Goal: Transaction & Acquisition: Purchase product/service

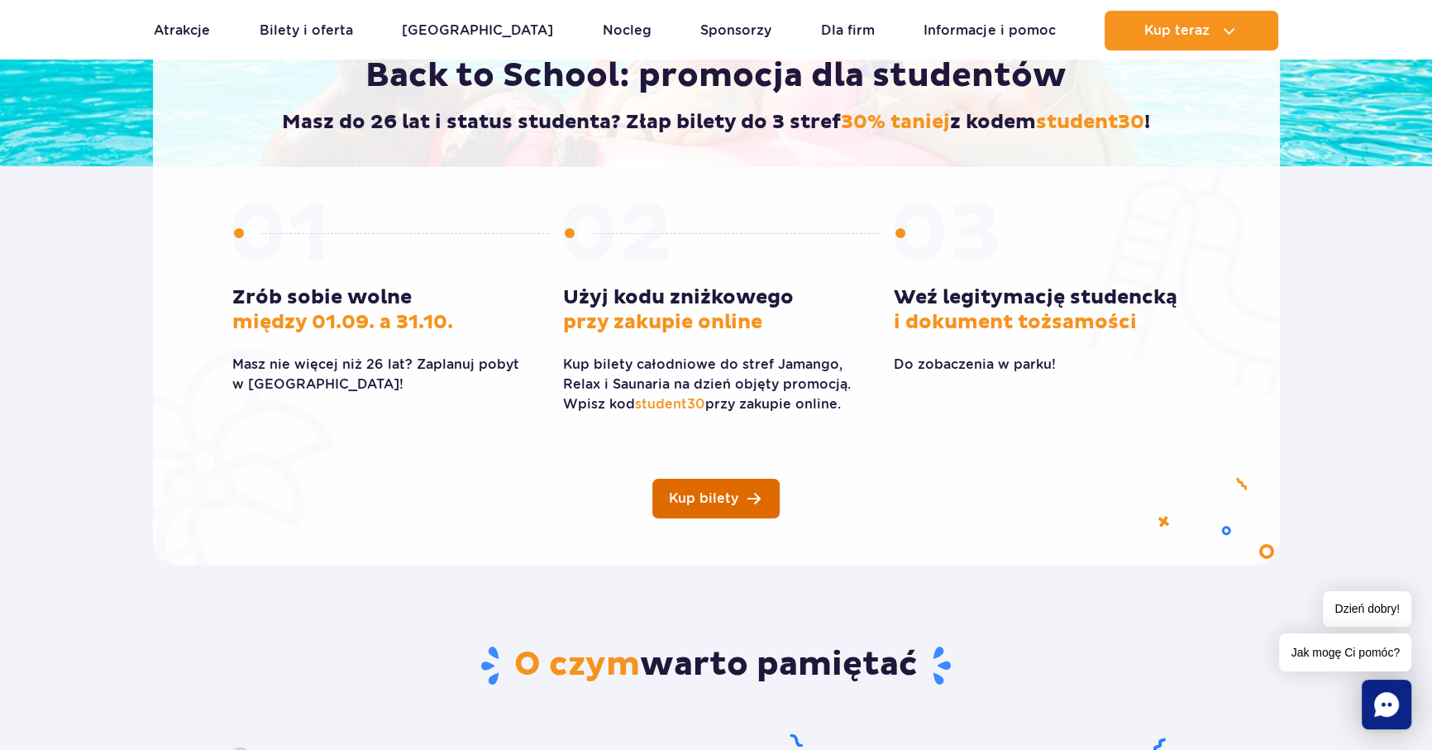
scroll to position [388, 0]
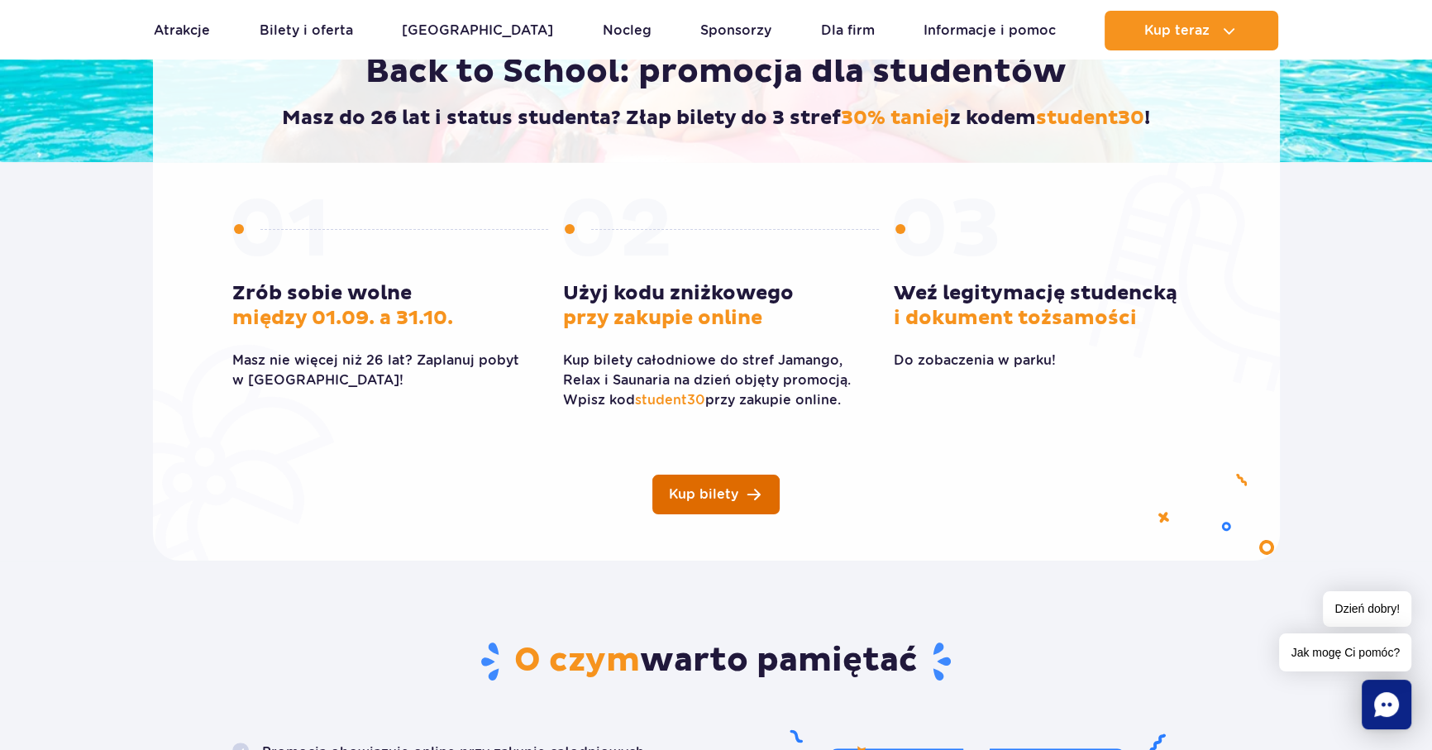
click at [741, 509] on link "Kup bilety" at bounding box center [715, 495] width 127 height 40
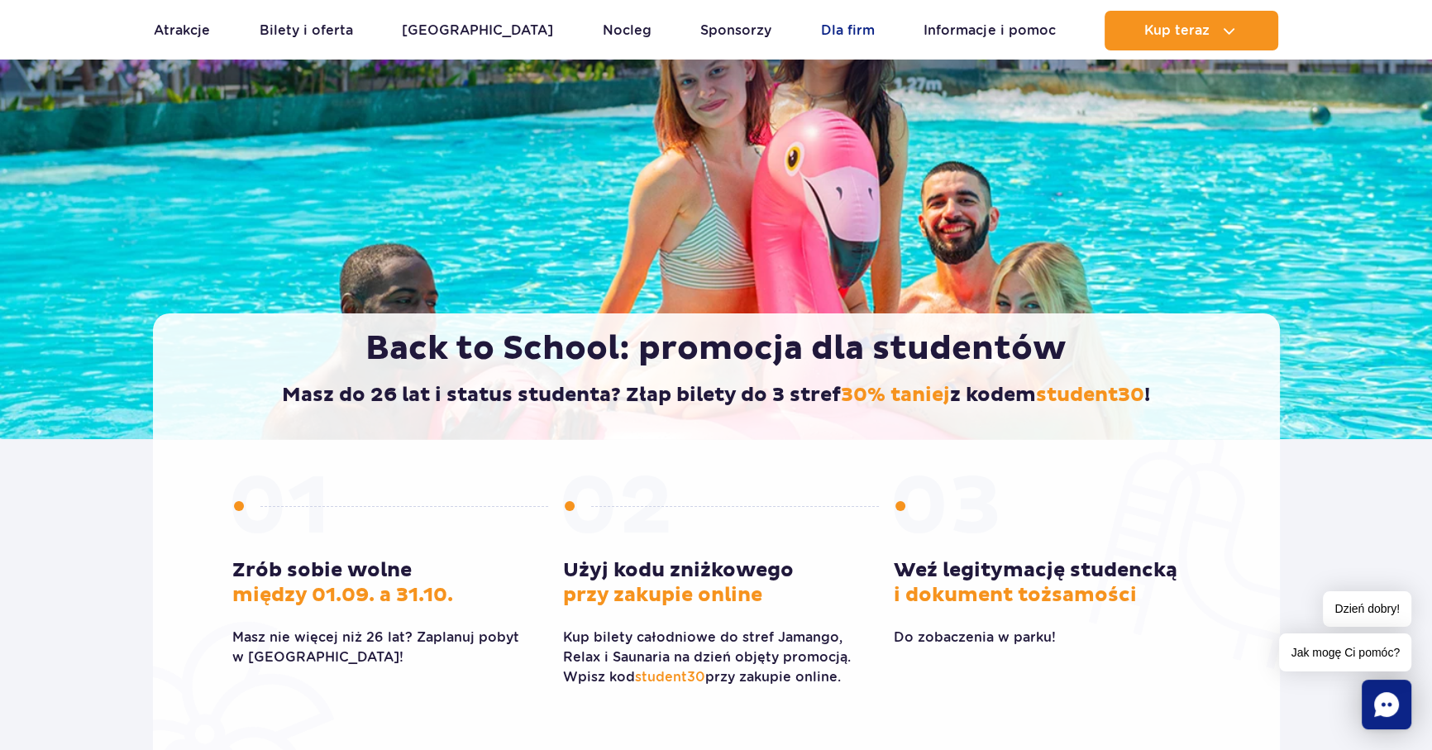
scroll to position [0, 0]
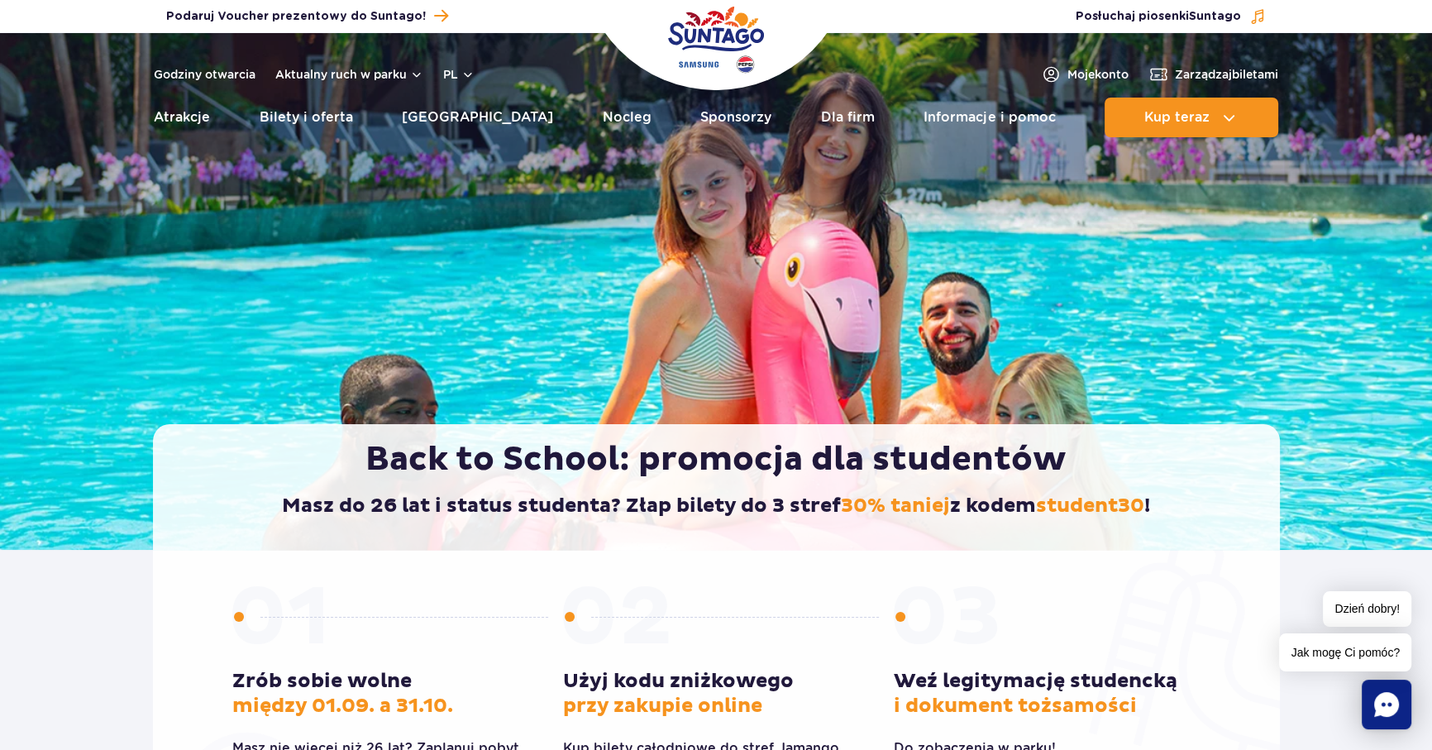
click at [225, 448] on h1 "Back to School: promocja dla studentów" at bounding box center [717, 459] width 1058 height 41
click at [339, 116] on link "Bilety i oferta" at bounding box center [306, 118] width 93 height 40
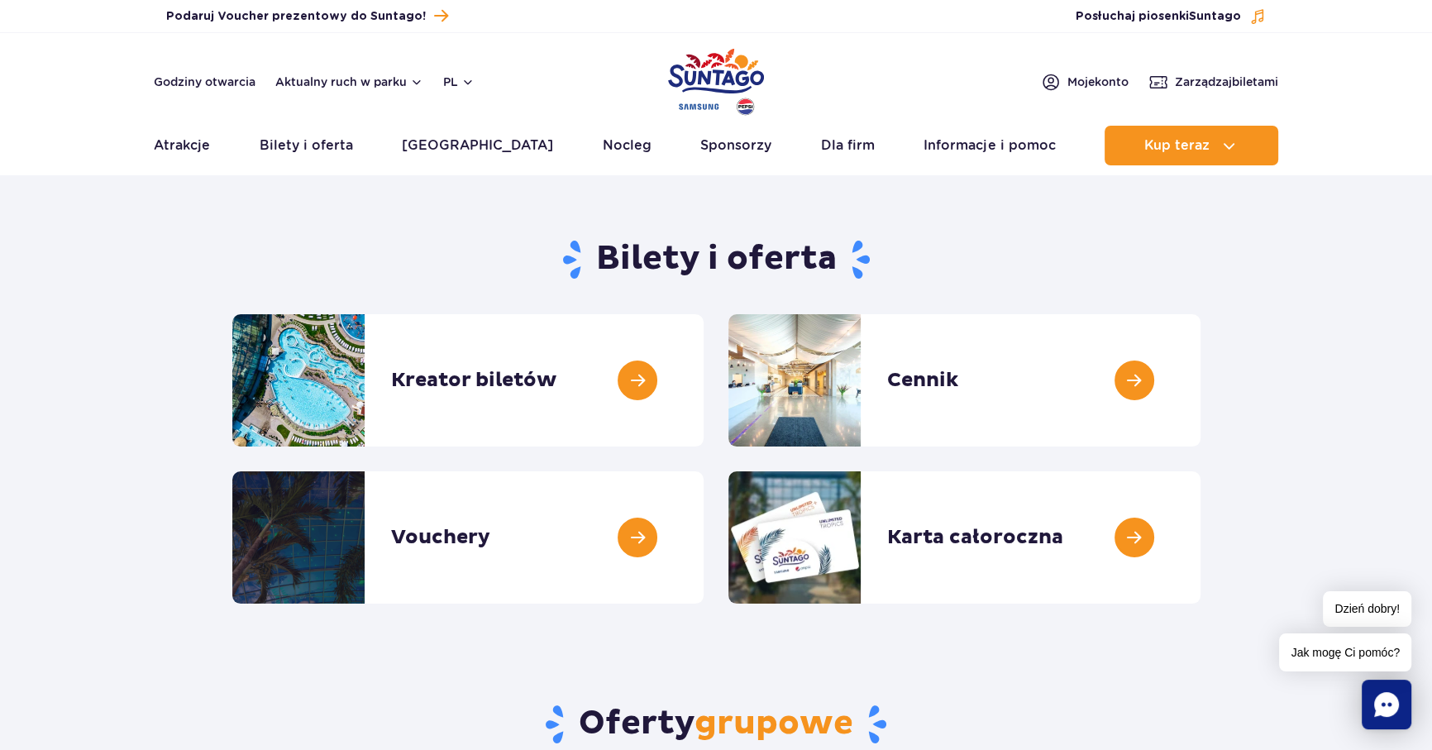
drag, startPoint x: 990, startPoint y: 248, endPoint x: 1091, endPoint y: 200, distance: 112.4
click at [993, 261] on h1 "Bilety i oferta" at bounding box center [716, 259] width 968 height 43
click at [314, 154] on link "Bilety i oferta" at bounding box center [306, 146] width 93 height 40
click at [350, 141] on link "Bilety i oferta" at bounding box center [306, 146] width 93 height 40
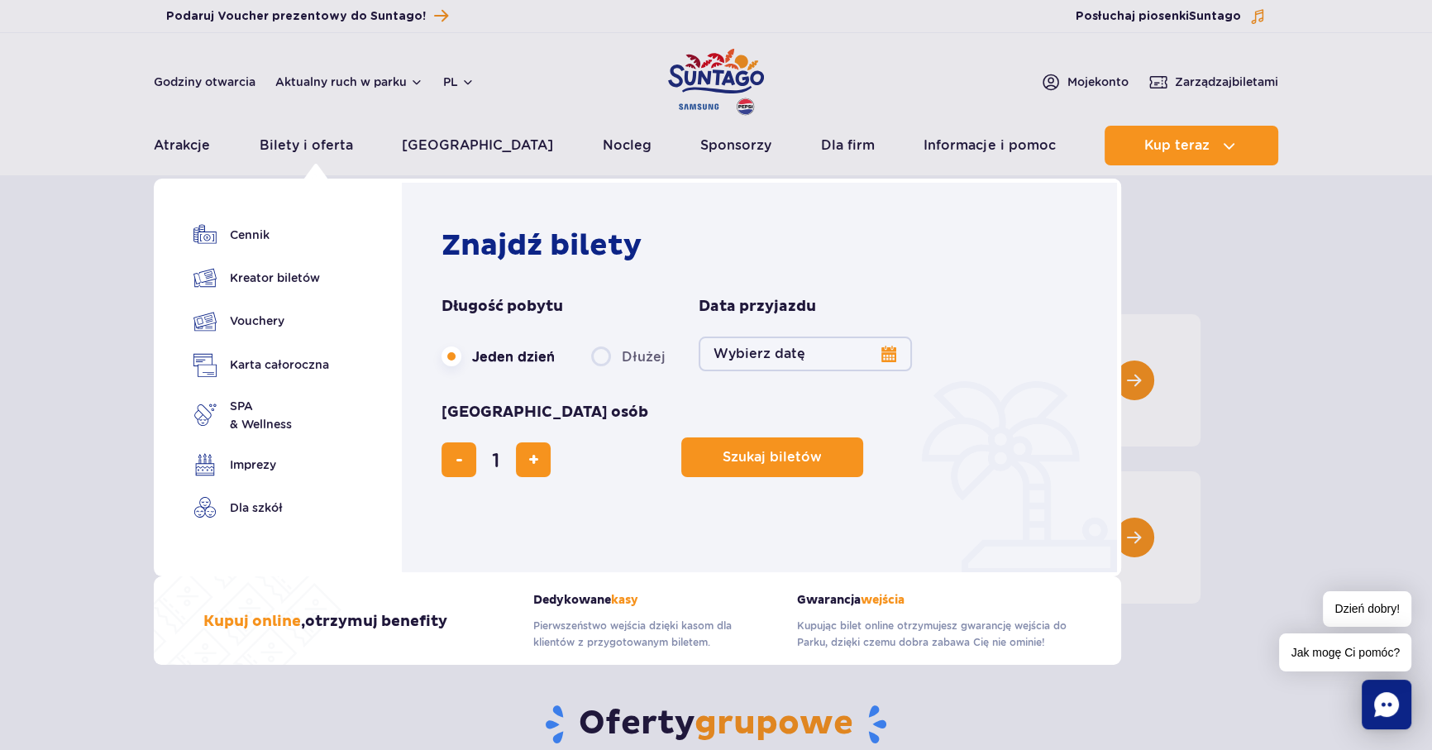
click at [885, 358] on button "Wybierz datę" at bounding box center [805, 354] width 213 height 35
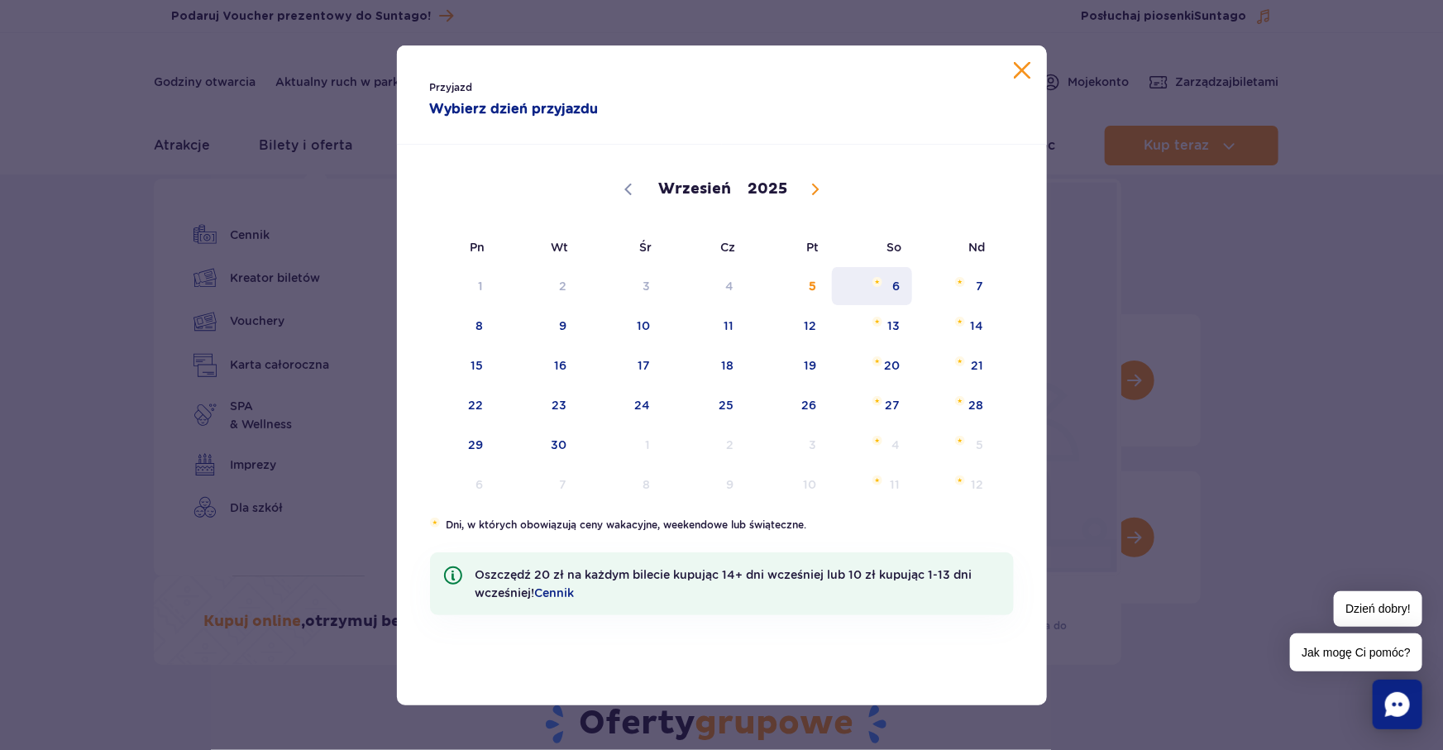
click at [885, 299] on span "6" at bounding box center [872, 286] width 84 height 38
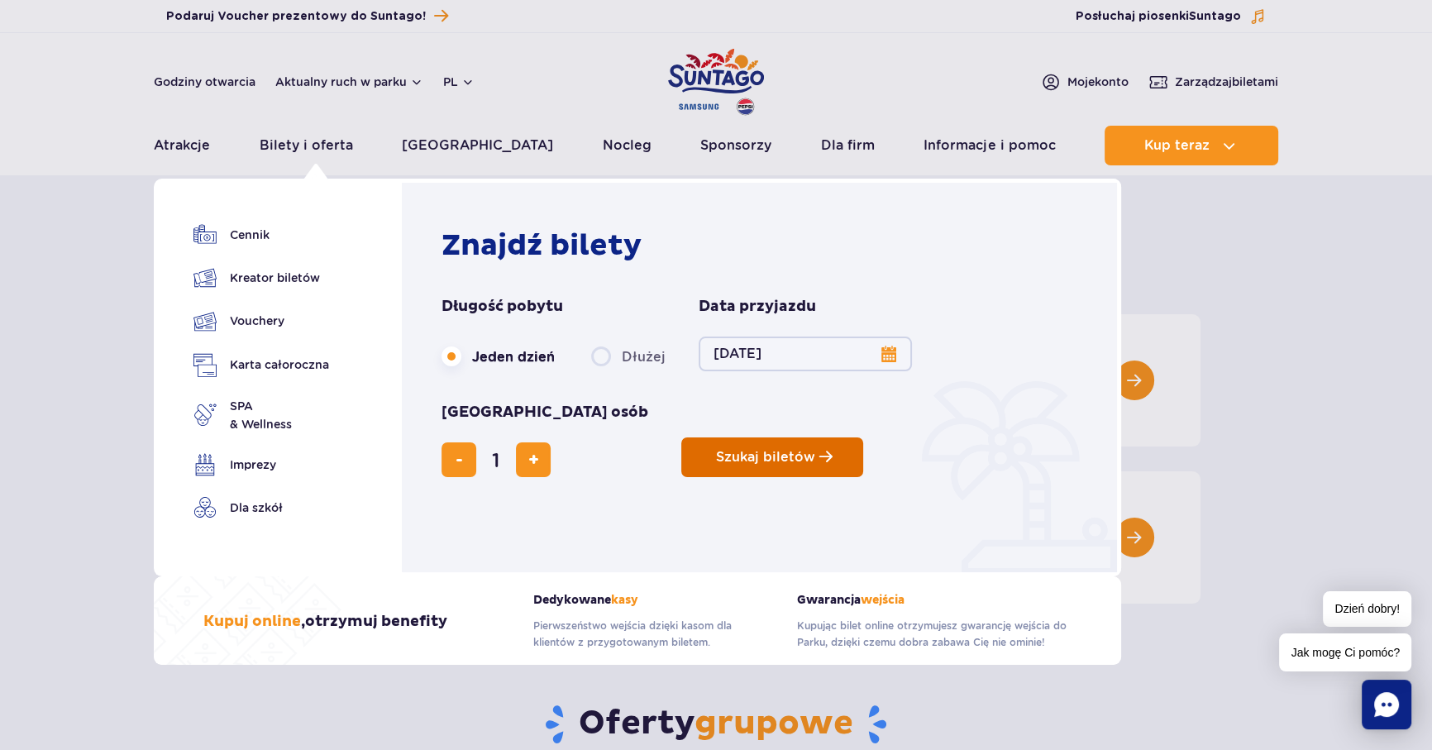
click at [681, 437] on button "Szukaj biletów" at bounding box center [772, 457] width 182 height 40
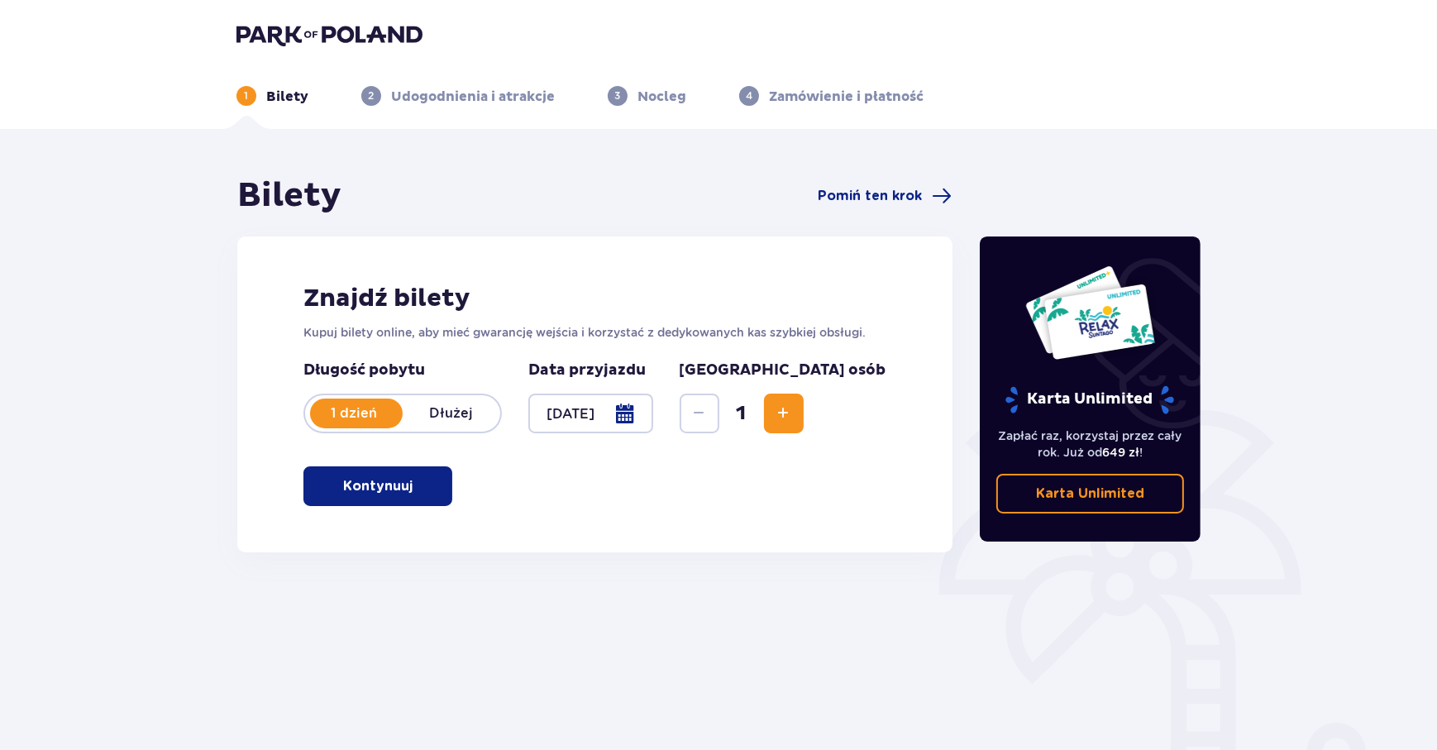
click at [586, 413] on div at bounding box center [590, 414] width 125 height 40
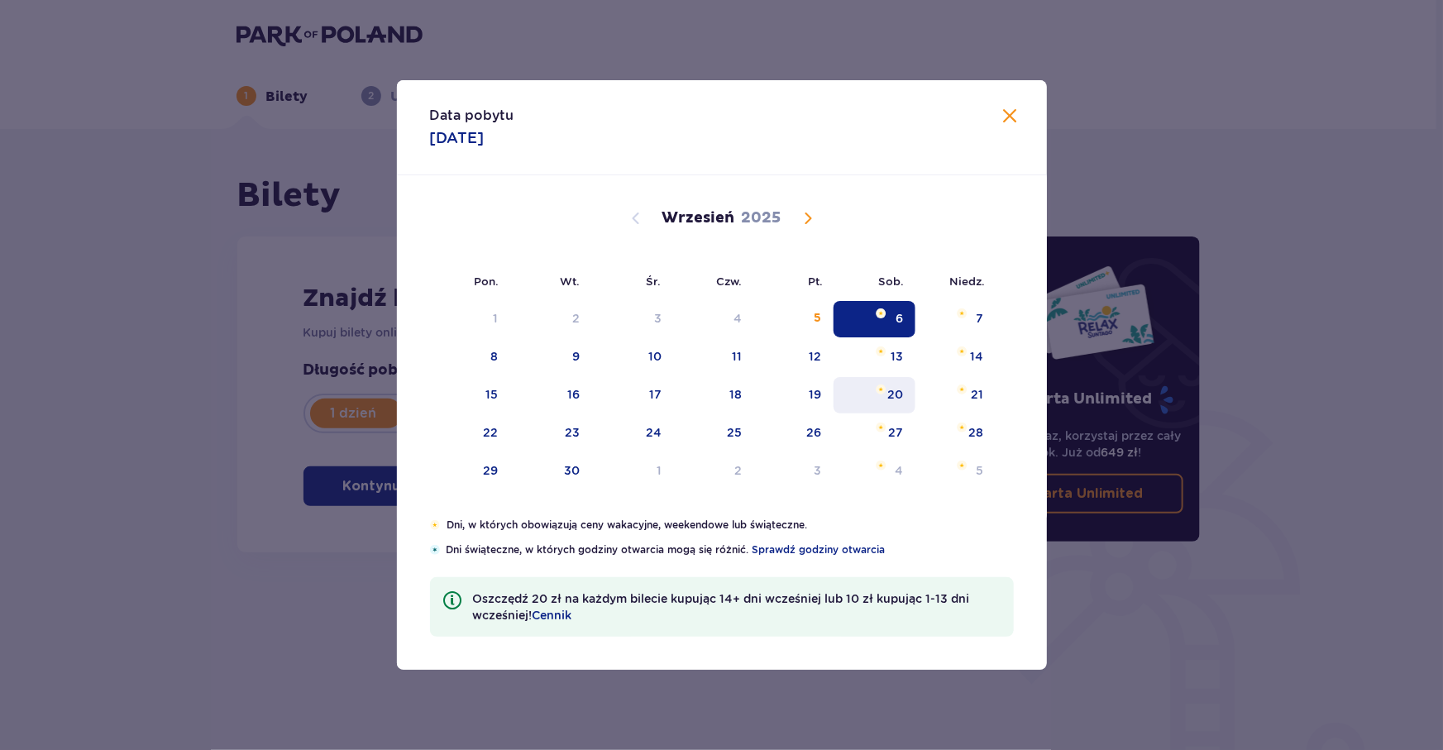
click at [881, 388] on img "sobota, 20 września 2025" at bounding box center [881, 389] width 11 height 10
type input "[DATE]"
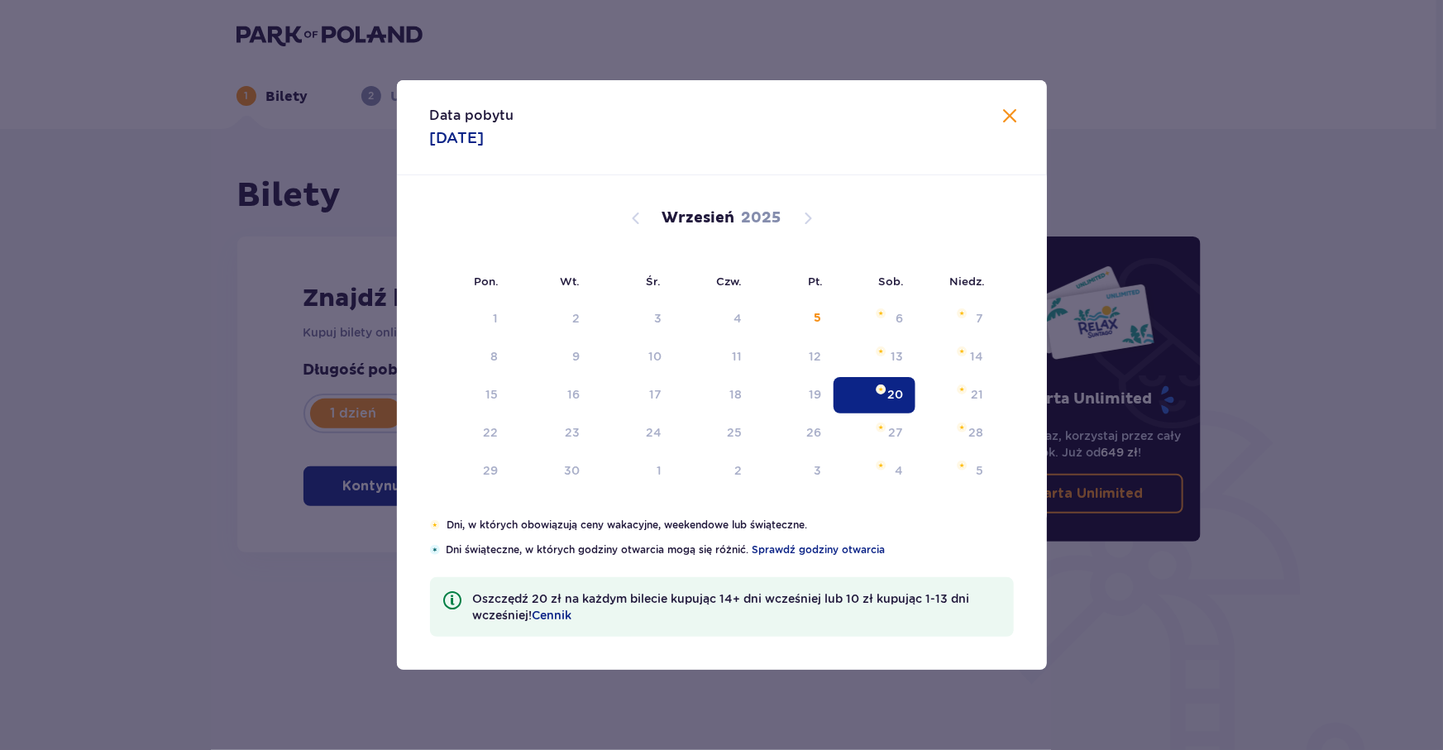
click at [259, 541] on div "Znajdź bilety Kupuj bilety online, aby mieć gwarancję wejścia i korzystać z ded…" at bounding box center [594, 394] width 715 height 316
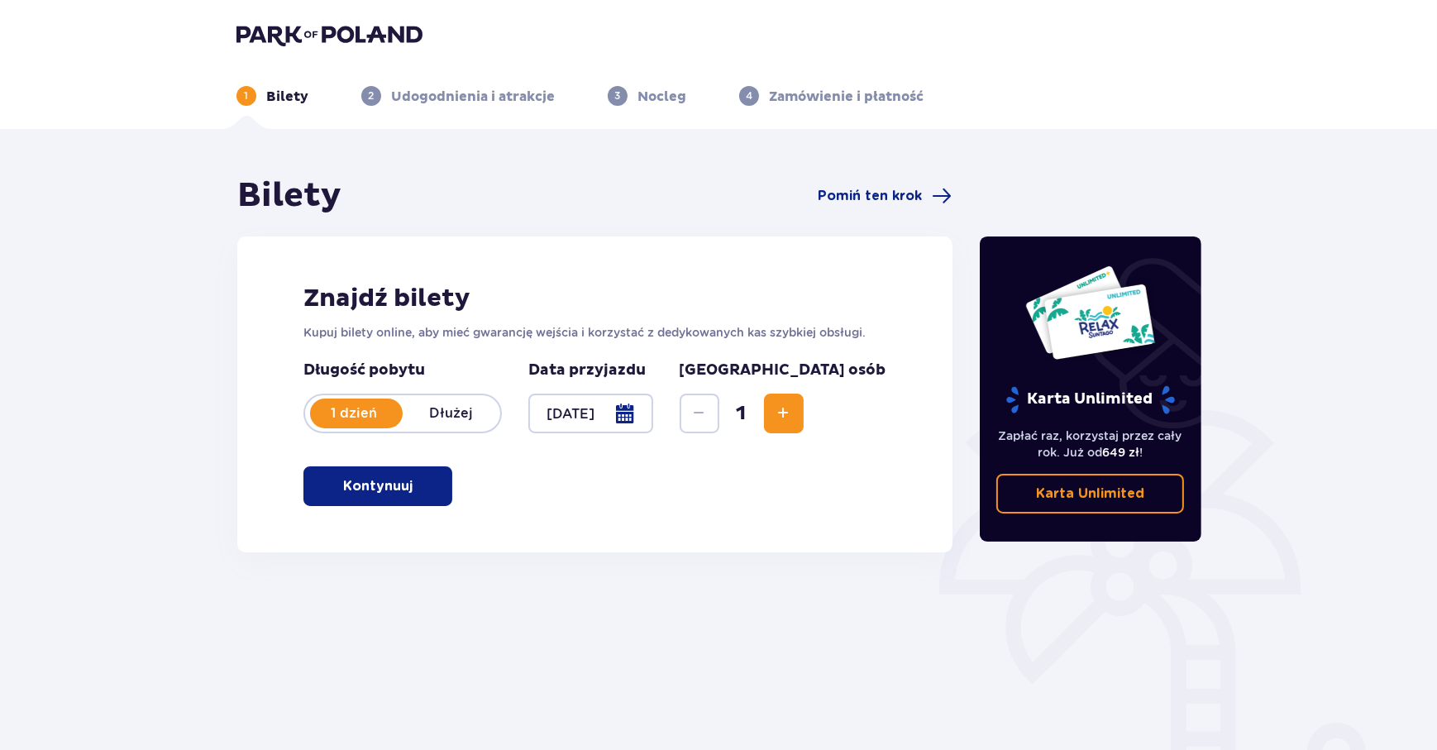
click at [442, 477] on button "Kontynuuj" at bounding box center [377, 486] width 149 height 40
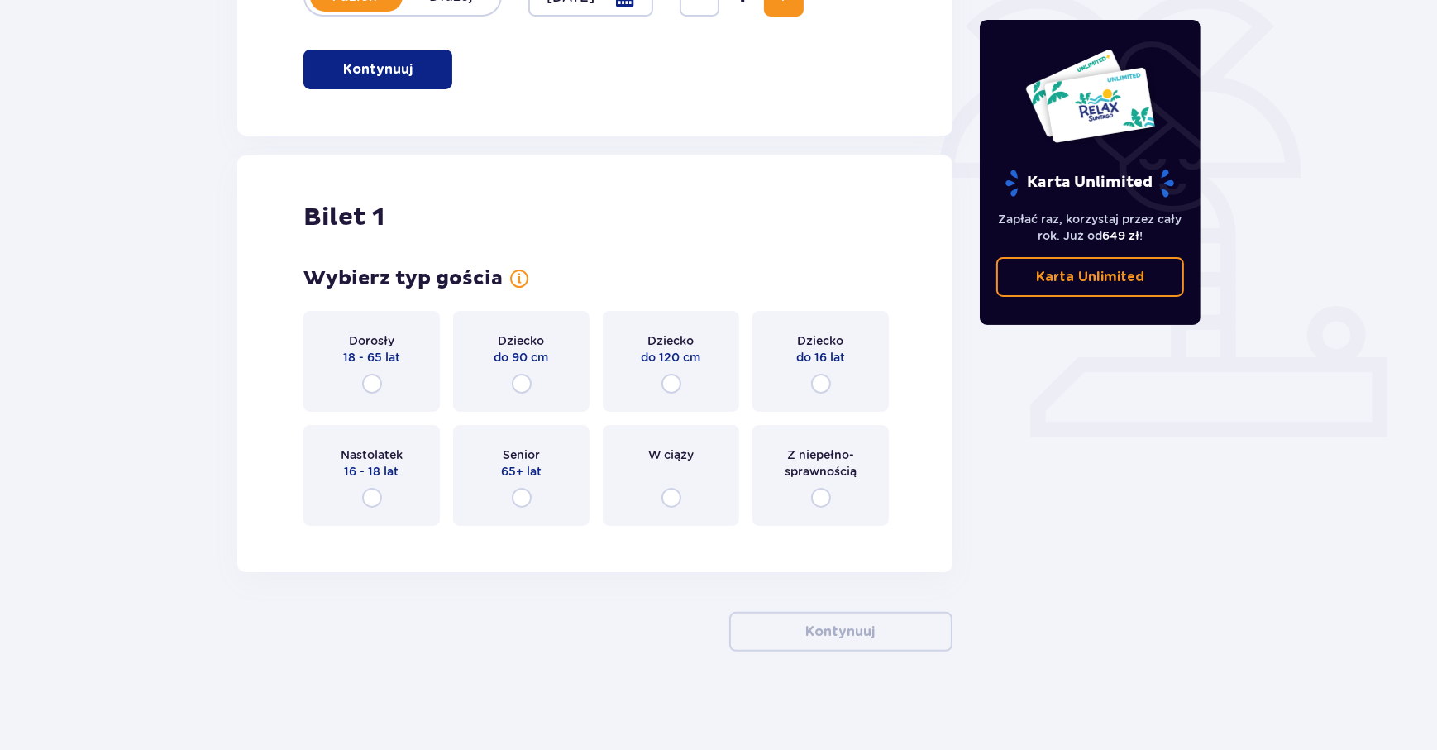
click at [390, 384] on div "Dorosły 18 - 65 lat" at bounding box center [371, 361] width 136 height 101
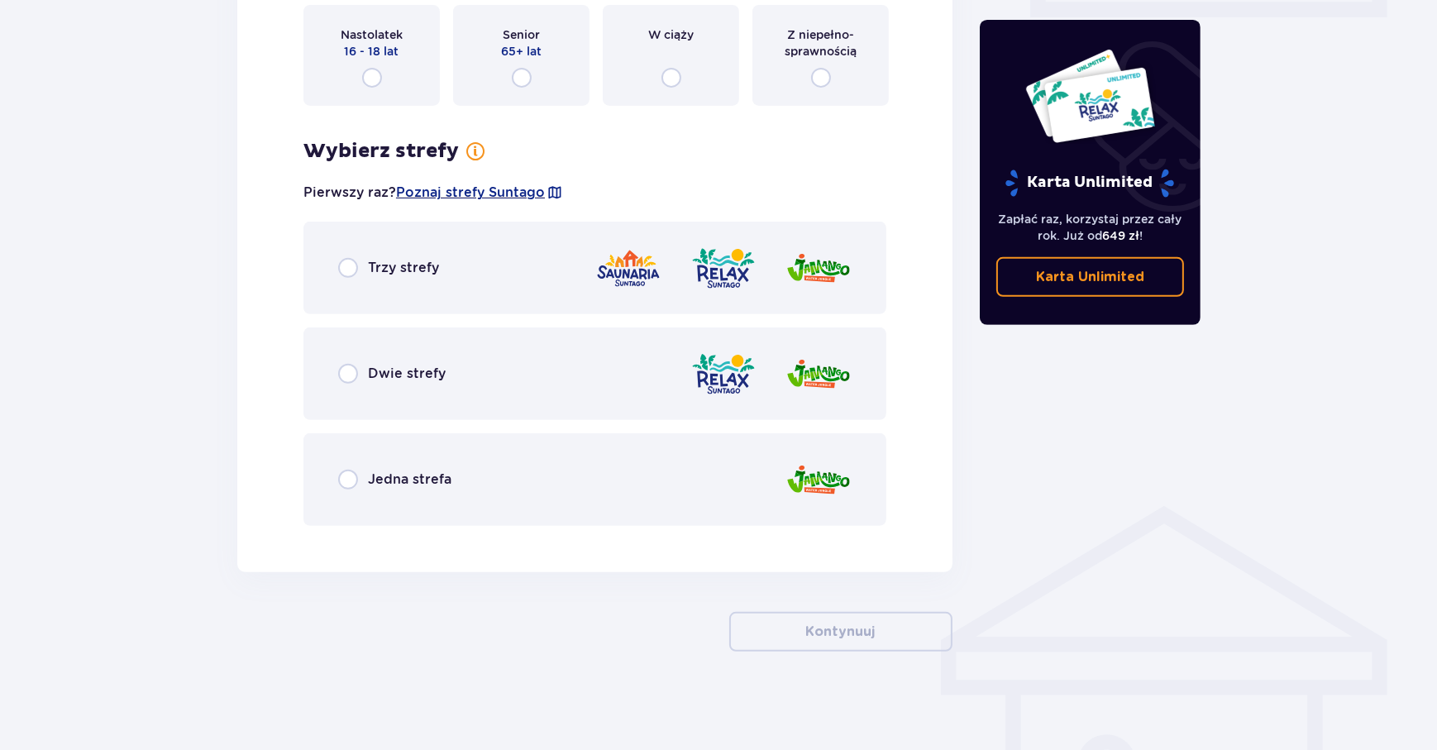
click at [513, 287] on div "Trzy strefy" at bounding box center [594, 268] width 583 height 93
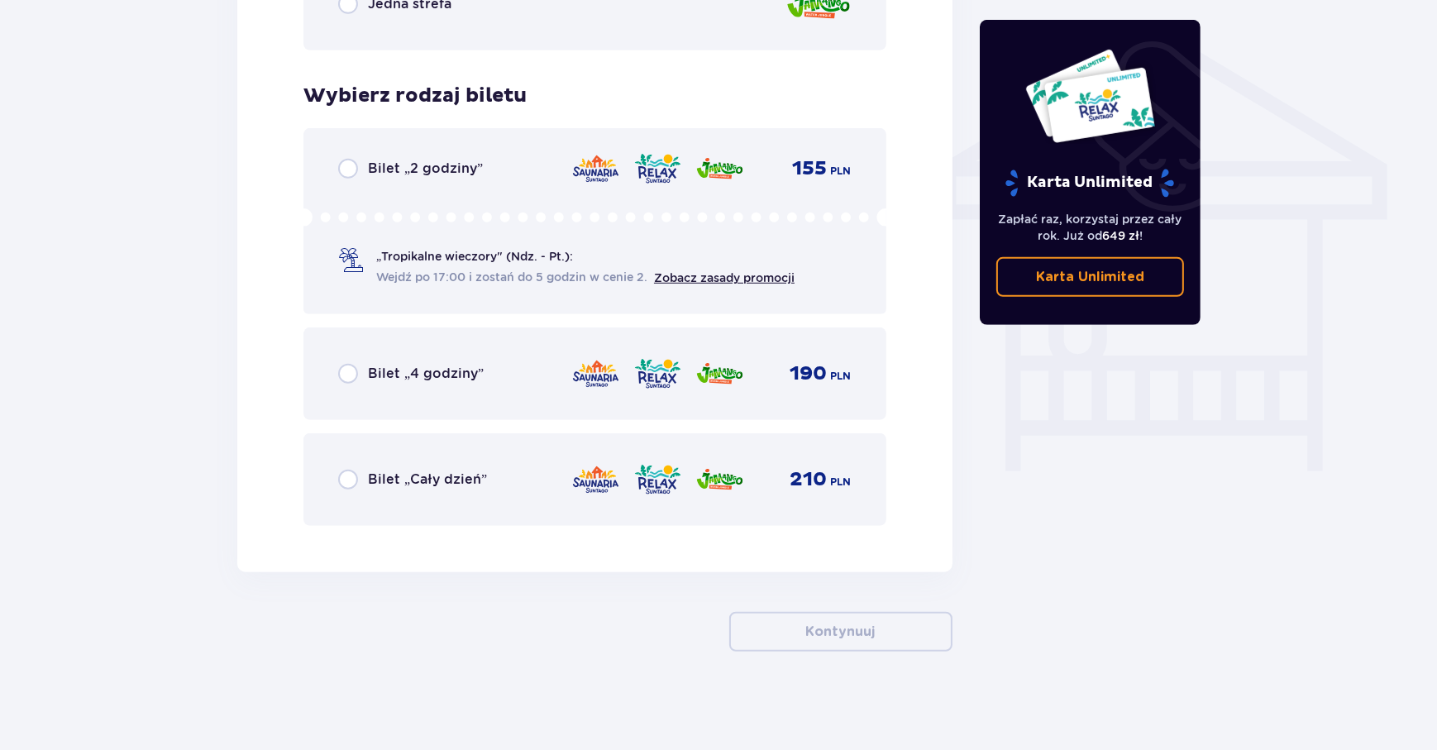
click at [502, 43] on div "Jedna strefa" at bounding box center [594, 4] width 583 height 93
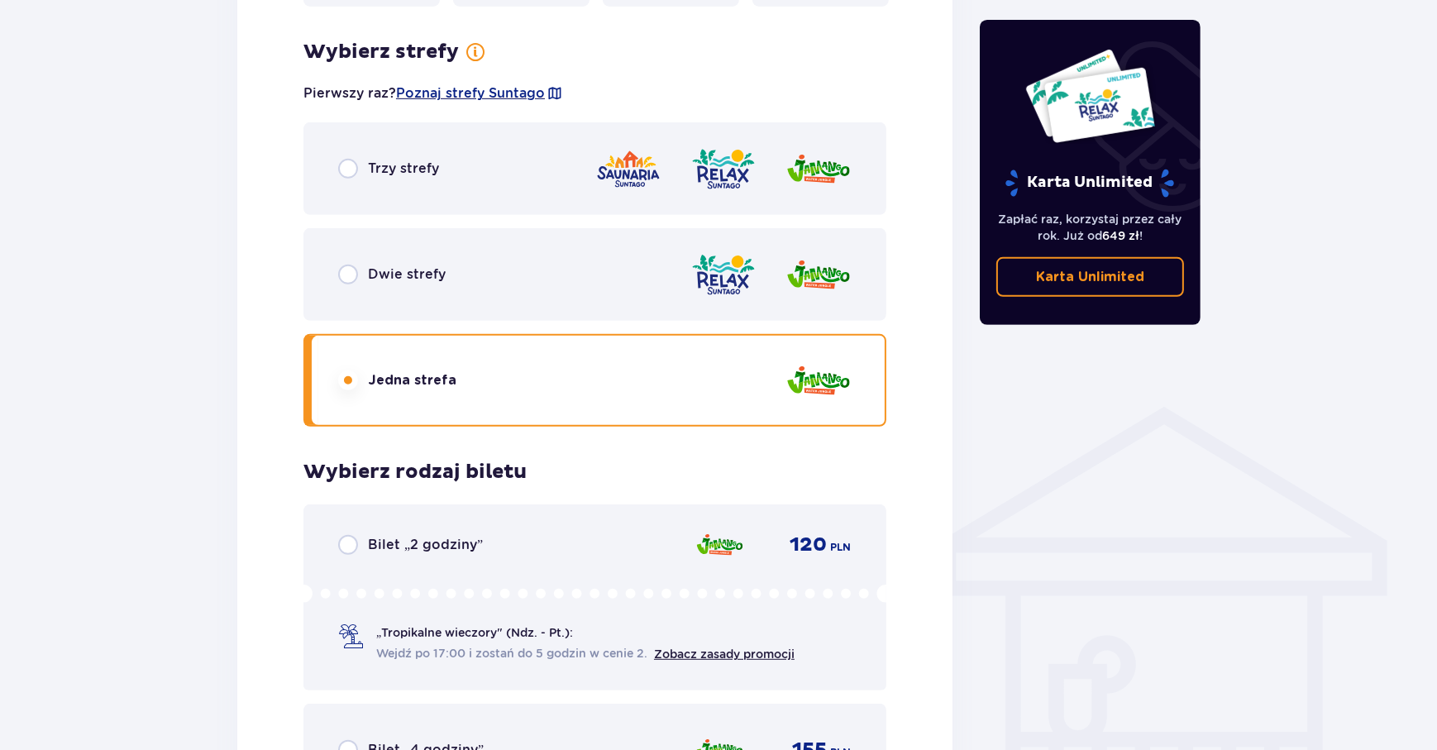
scroll to position [1312, 0]
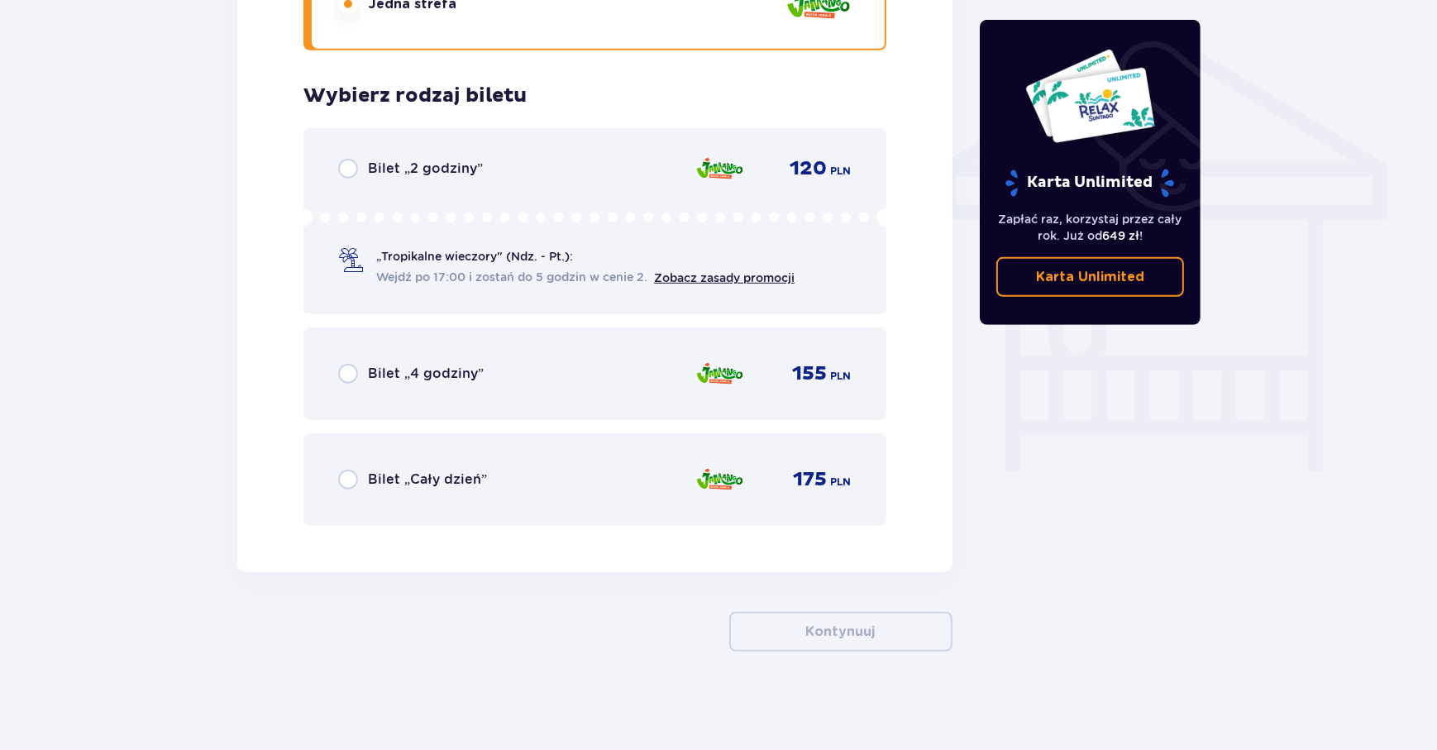
click at [611, 478] on div "Bilet „Cały dzień” 175 PLN" at bounding box center [594, 479] width 513 height 35
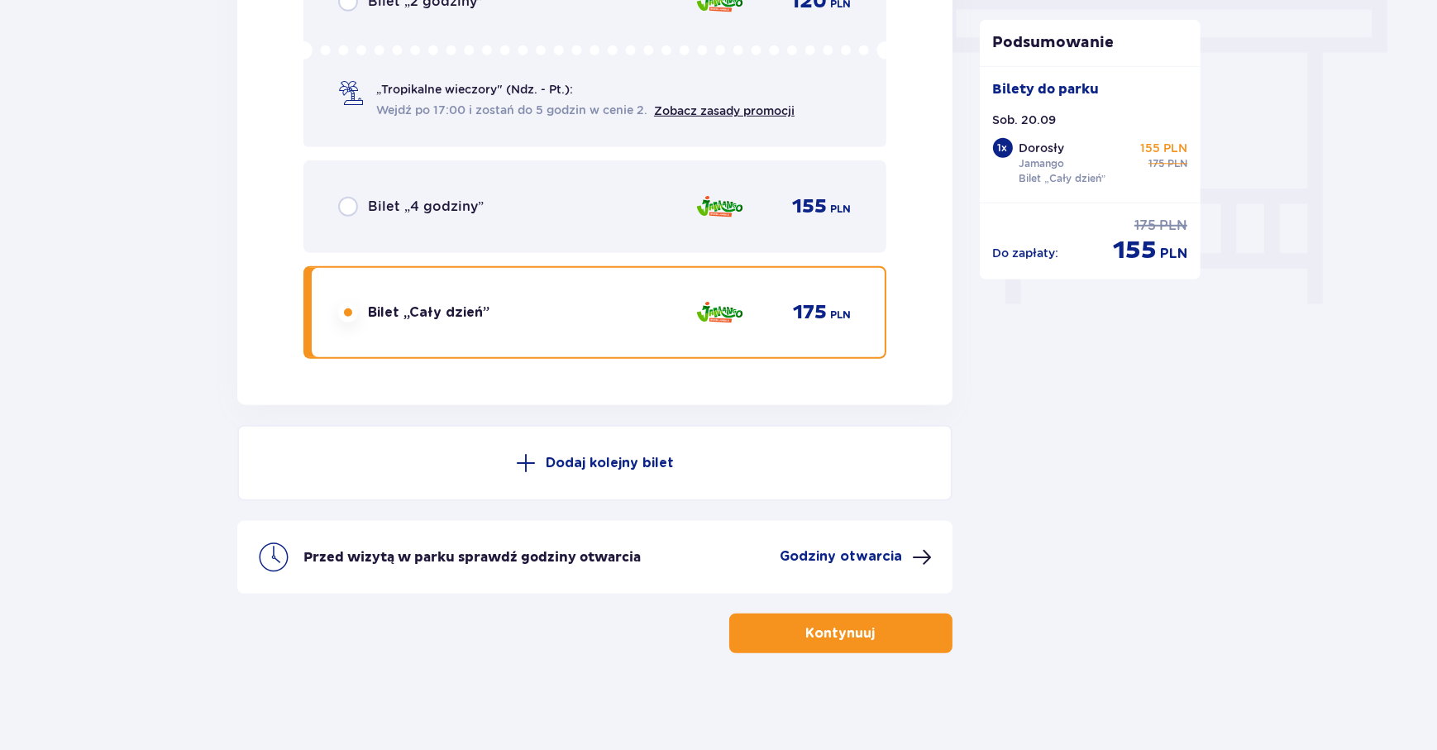
scroll to position [1480, 0]
click at [816, 631] on p "Kontynuuj" at bounding box center [840, 632] width 69 height 18
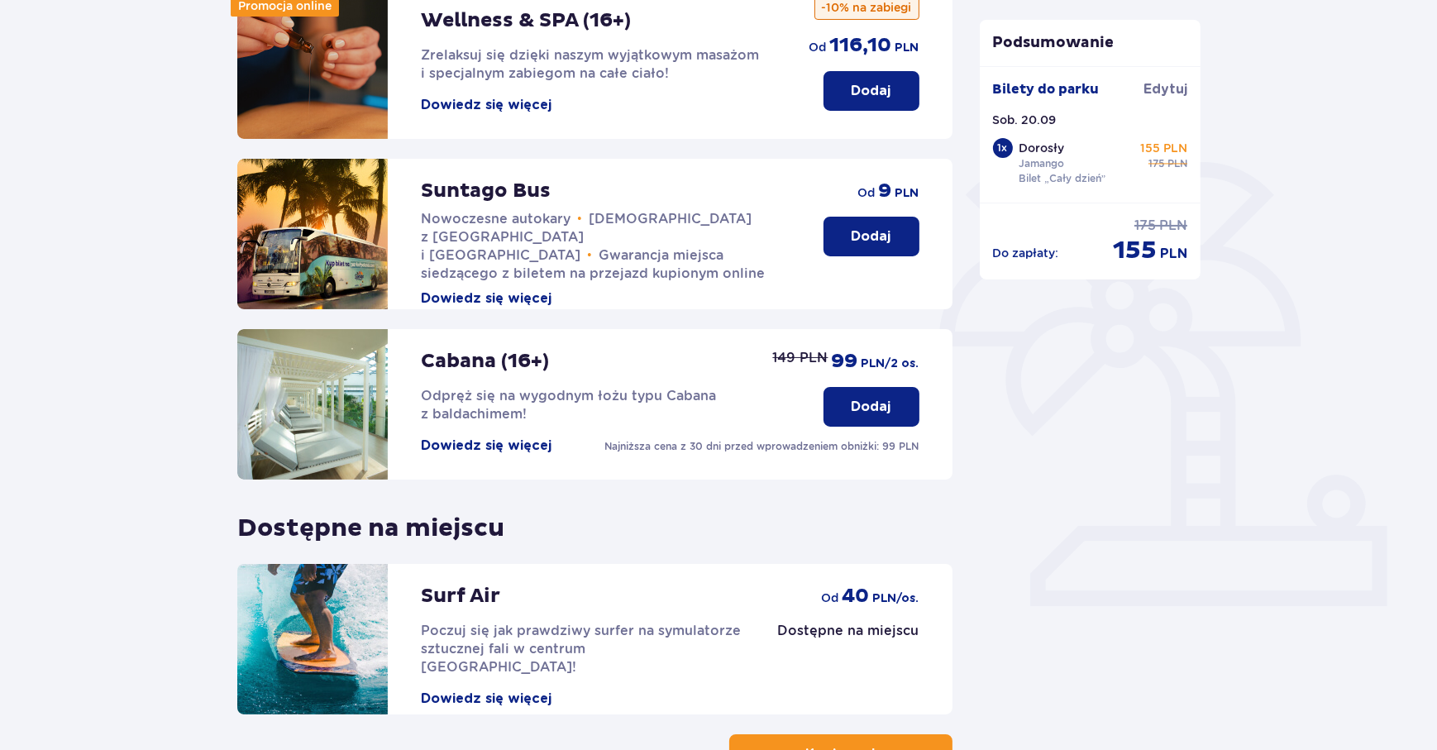
scroll to position [371, 0]
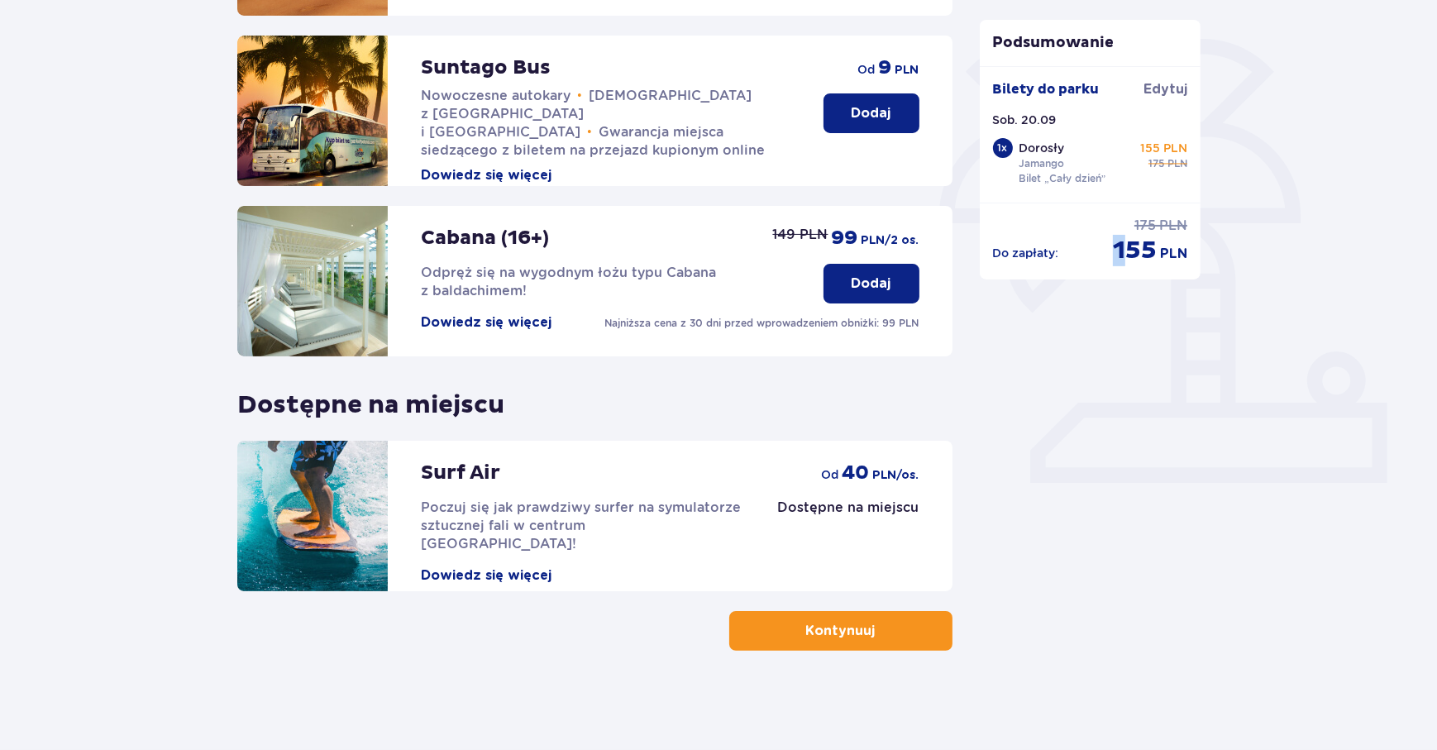
drag, startPoint x: 1123, startPoint y: 239, endPoint x: 1112, endPoint y: 235, distance: 11.5
click at [1113, 235] on p "155" at bounding box center [1135, 250] width 44 height 31
click at [1116, 238] on p "155" at bounding box center [1135, 250] width 44 height 31
drag, startPoint x: 1111, startPoint y: 240, endPoint x: 1176, endPoint y: 241, distance: 64.5
click at [1176, 241] on div "Do zapłaty : 175 PLN 155 PLN" at bounding box center [1090, 242] width 195 height 50
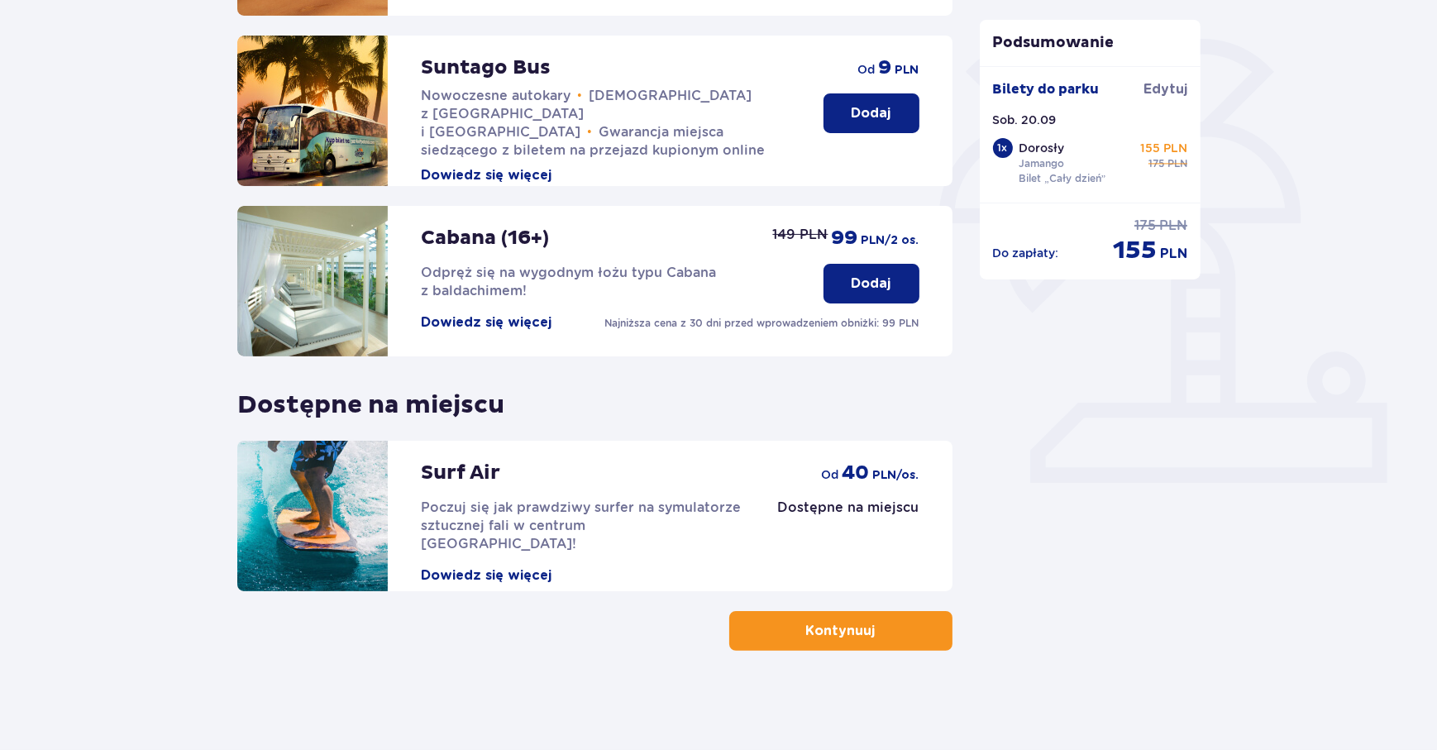
click at [1207, 251] on div "Podsumowanie Bilety do [GEOGRAPHIC_DATA] Sob. 20.09 1 x Dorosły Jamango Bilet „…" at bounding box center [1091, 227] width 248 height 847
